Goal: Obtain resource: Download file/media

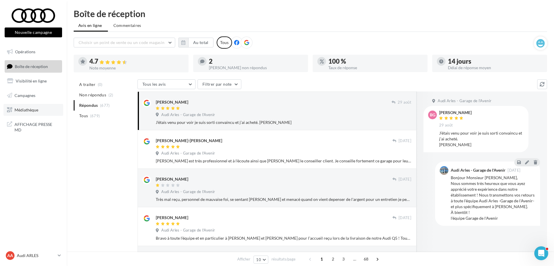
click at [35, 112] on span "Médiathèque" at bounding box center [26, 109] width 24 height 5
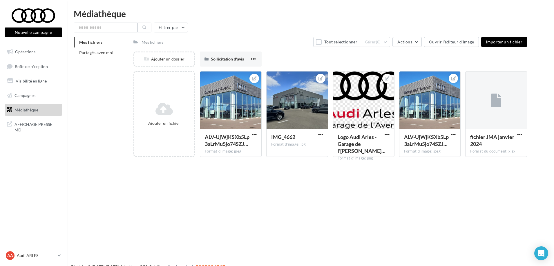
click at [106, 58] on div "Mes fichiers Partagés avec moi" at bounding box center [104, 50] width 60 height 26
click at [103, 51] on span "Partagés avec moi" at bounding box center [96, 52] width 34 height 5
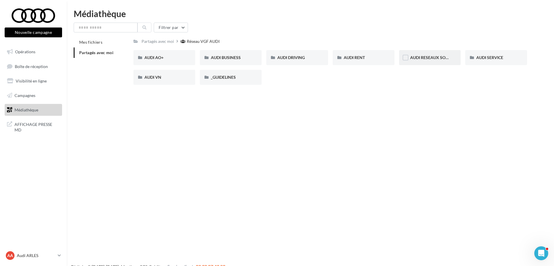
click at [425, 60] on div "AUDI RESEAUX SOCIAUX" at bounding box center [430, 58] width 40 height 6
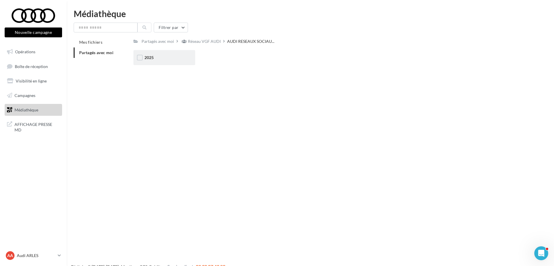
click at [156, 59] on div "2025" at bounding box center [164, 58] width 40 height 6
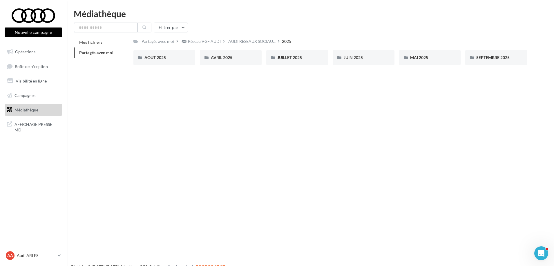
click at [100, 30] on input "text" at bounding box center [106, 28] width 64 height 10
click at [87, 52] on span "Partagés avec moi" at bounding box center [96, 52] width 34 height 5
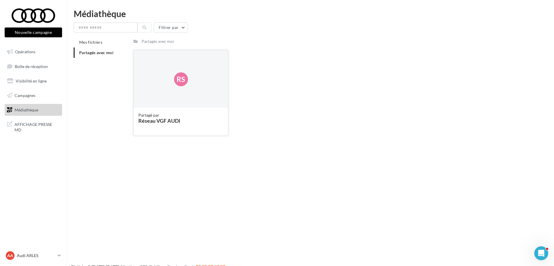
click at [175, 95] on div "Rs" at bounding box center [181, 79] width 94 height 58
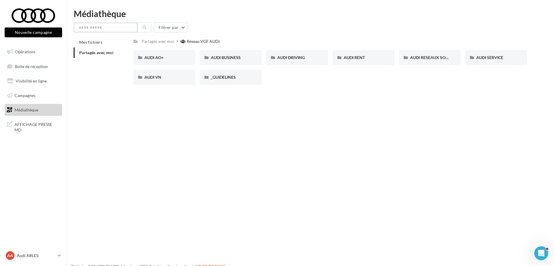
click at [113, 26] on input "text" at bounding box center [106, 28] width 64 height 10
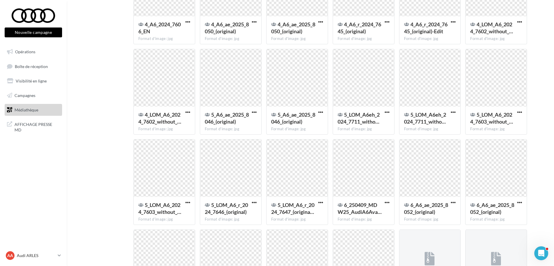
scroll to position [790, 0]
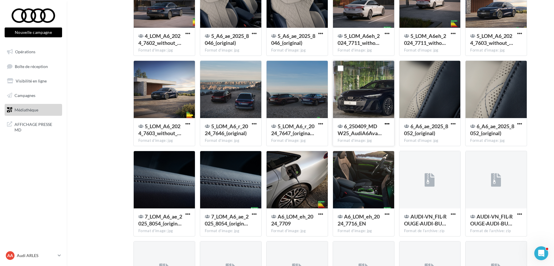
click at [386, 123] on span "button" at bounding box center [386, 123] width 5 height 5
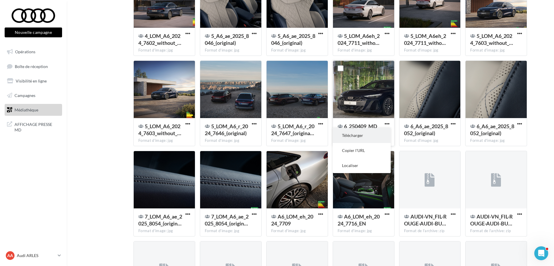
click at [352, 137] on button "Télécharger" at bounding box center [362, 135] width 58 height 15
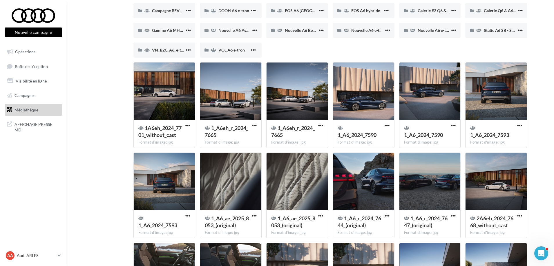
scroll to position [0, 0]
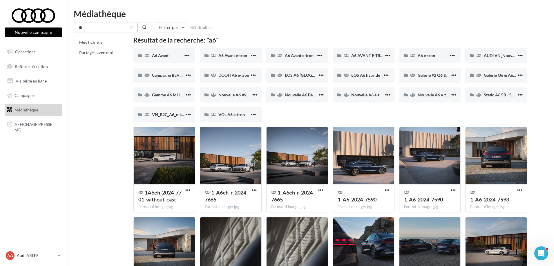
click at [134, 28] on input "**" at bounding box center [106, 28] width 64 height 10
type input "*"
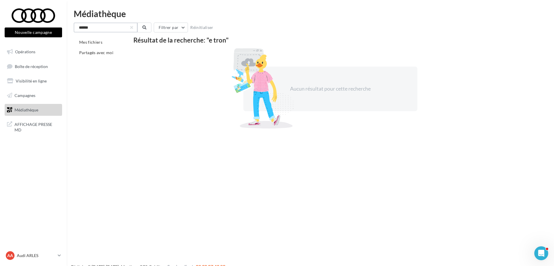
drag, startPoint x: 104, startPoint y: 27, endPoint x: 68, endPoint y: 28, distance: 35.7
click at [68, 28] on div "Médiathèque ****** Filtrer par Réinitialiser Mes fichiers Partagés avec moi Rés…" at bounding box center [310, 69] width 487 height 121
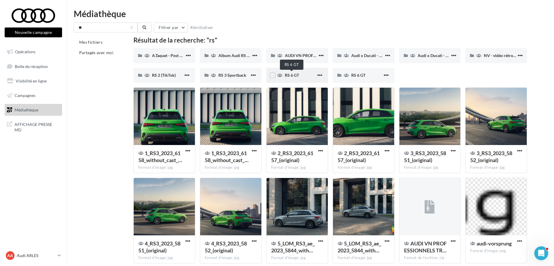
click at [297, 77] on span "RS 6 GT" at bounding box center [292, 75] width 14 height 5
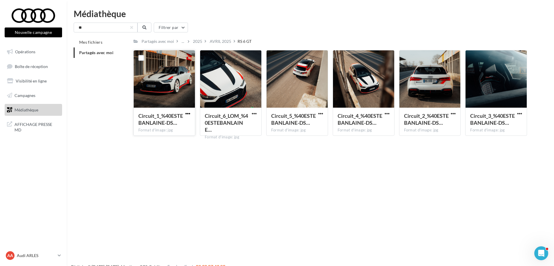
click at [188, 113] on span "button" at bounding box center [187, 113] width 5 height 5
click at [167, 128] on button "Télécharger" at bounding box center [162, 125] width 58 height 15
click at [217, 40] on div "AVRIL 2025" at bounding box center [220, 42] width 21 height 6
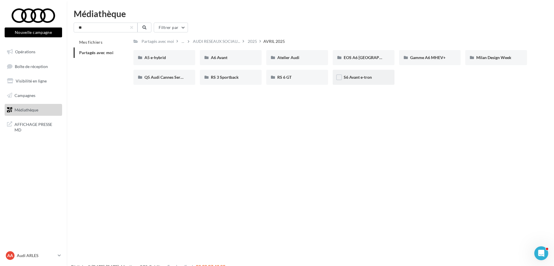
click at [363, 81] on div "S6 Avant e-tron" at bounding box center [364, 77] width 62 height 15
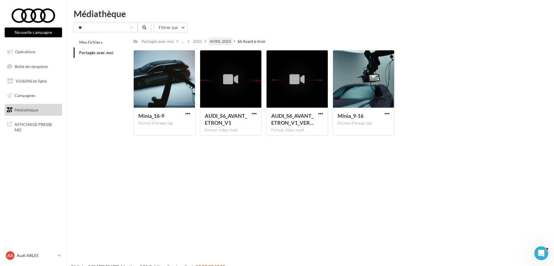
click at [225, 43] on div "AVRIL 2025" at bounding box center [220, 42] width 21 height 6
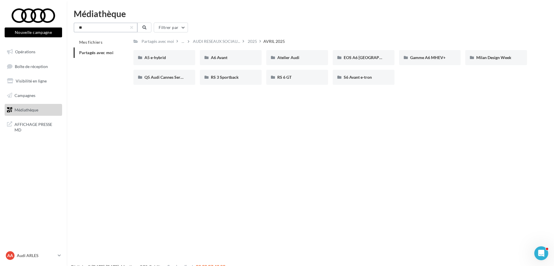
click at [112, 28] on input "**" at bounding box center [106, 28] width 64 height 10
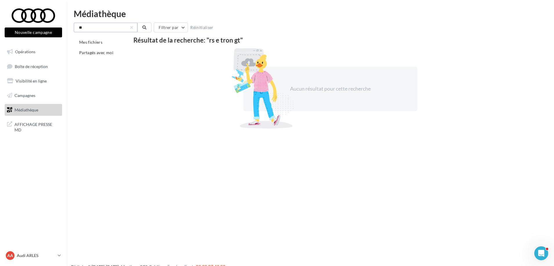
type input "*"
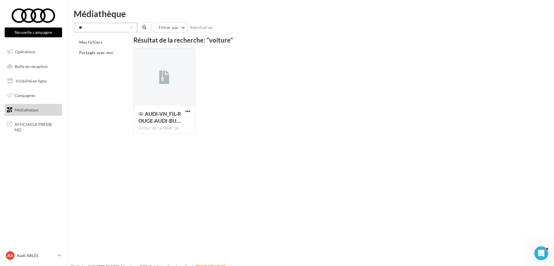
type input "*"
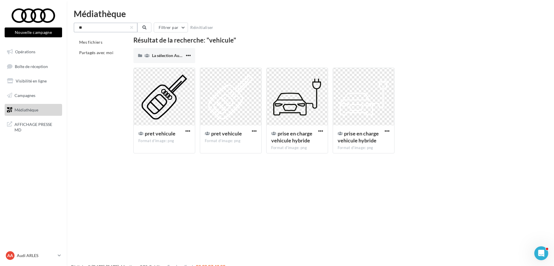
type input "*"
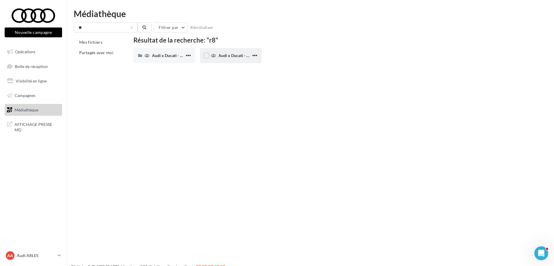
click at [224, 52] on div "Audi x Ducati - Post 3 R8 (INSTA)" at bounding box center [231, 55] width 62 height 15
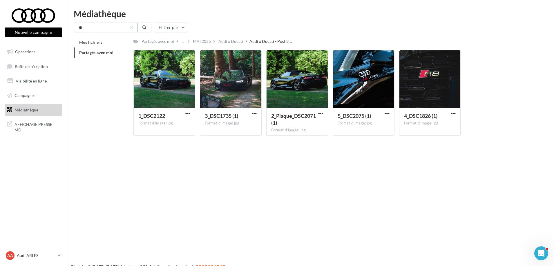
click at [119, 28] on input "**" at bounding box center [106, 28] width 64 height 10
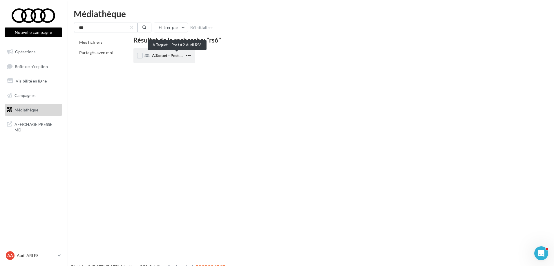
type input "***"
click at [155, 56] on span "A.Taquet - Post #2 Audi RS6" at bounding box center [177, 55] width 50 height 5
